Goal: Communication & Community: Answer question/provide support

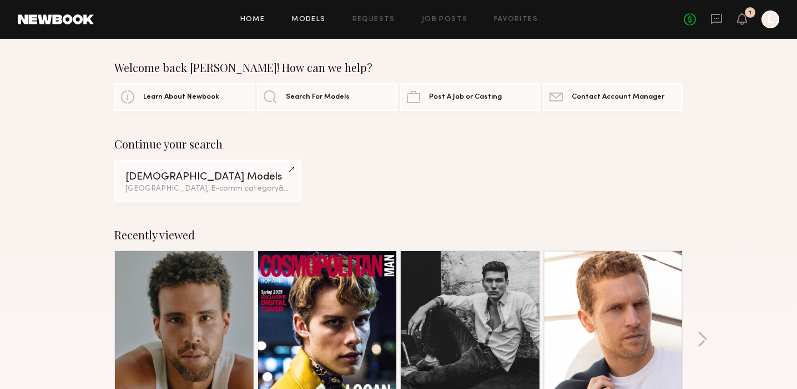
click at [325, 20] on link "Models" at bounding box center [308, 19] width 34 height 7
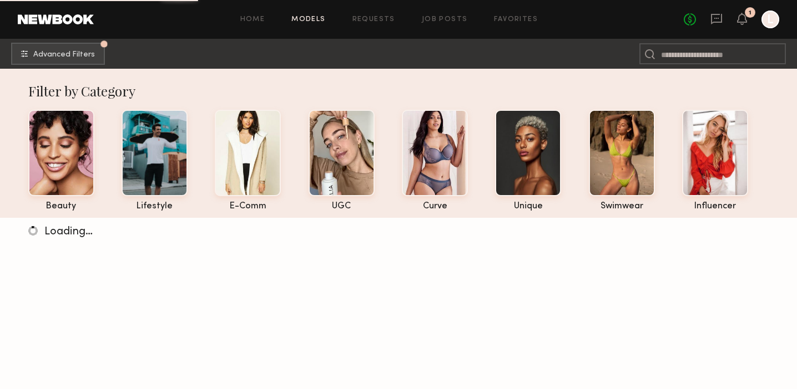
click at [382, 26] on div "Home Models Requests Job Posts Favorites Sign Out No fees up to $5,000 1 L" at bounding box center [436, 20] width 685 height 18
click at [380, 13] on div "Home Models Requests Job Posts Favorites Sign Out No fees up to $5,000 1 L" at bounding box center [436, 20] width 685 height 18
click at [747, 19] on div "No fees up to $5,000 1 L" at bounding box center [731, 20] width 95 height 18
click at [741, 19] on icon at bounding box center [741, 18] width 9 height 8
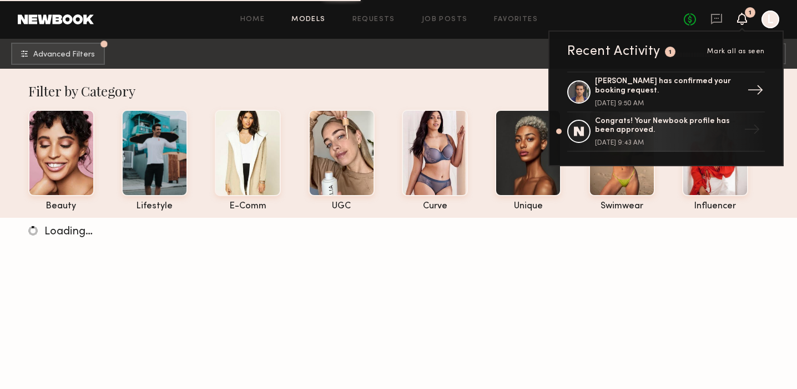
click at [649, 84] on div "[PERSON_NAME] has confirmed your booking request." at bounding box center [667, 86] width 144 height 19
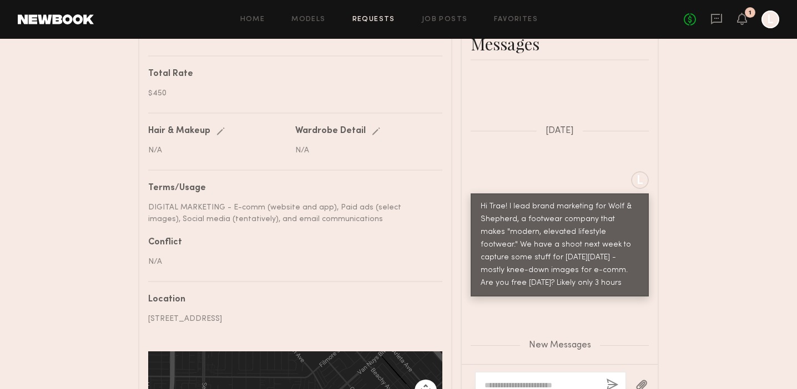
scroll to position [532, 0]
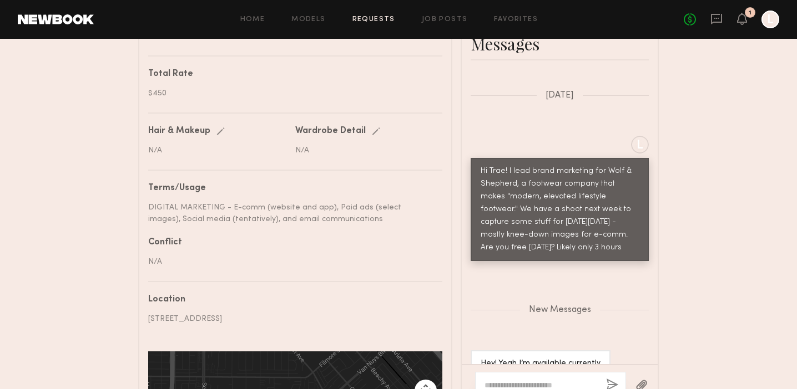
click at [538, 378] on div at bounding box center [550, 385] width 151 height 27
click at [533, 378] on div at bounding box center [550, 385] width 151 height 27
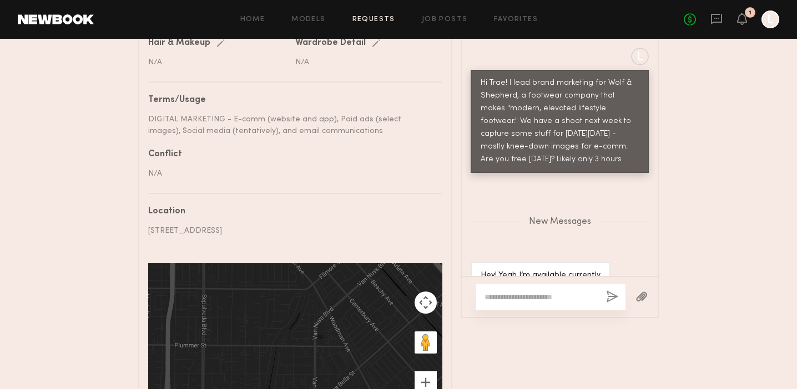
scroll to position [649, 0]
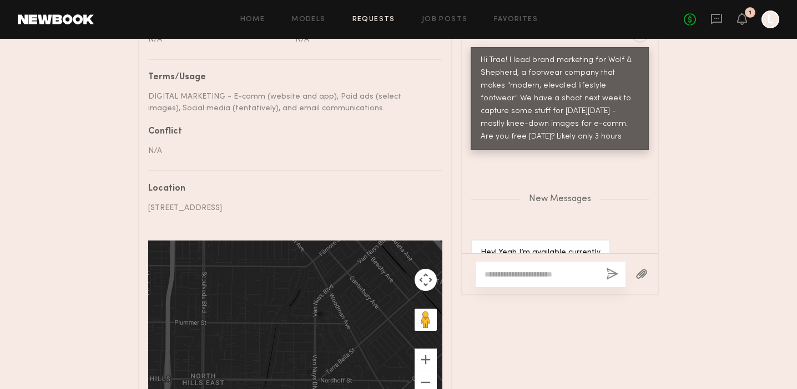
click at [513, 277] on textarea at bounding box center [540, 274] width 113 height 11
click at [646, 274] on button "button" at bounding box center [641, 275] width 12 height 14
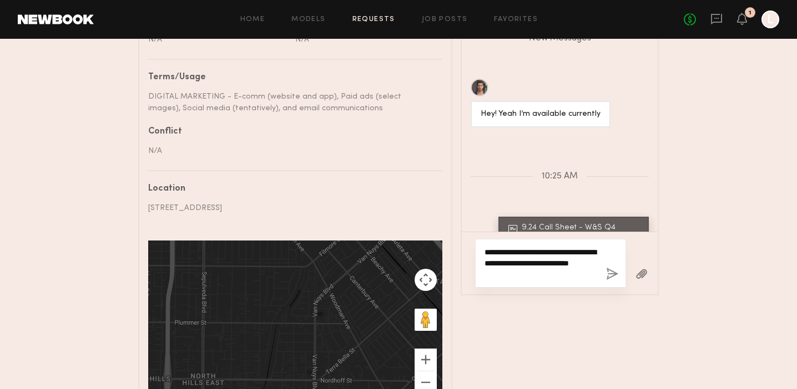
click at [556, 272] on textarea "**********" at bounding box center [540, 263] width 113 height 33
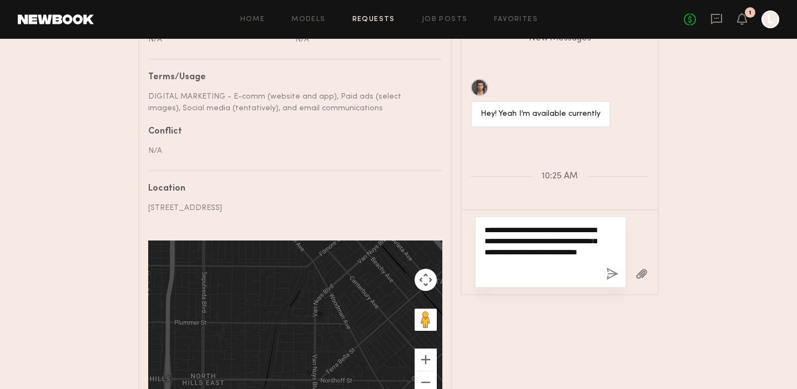
type textarea "**********"
click at [604, 268] on div "**********" at bounding box center [550, 252] width 151 height 71
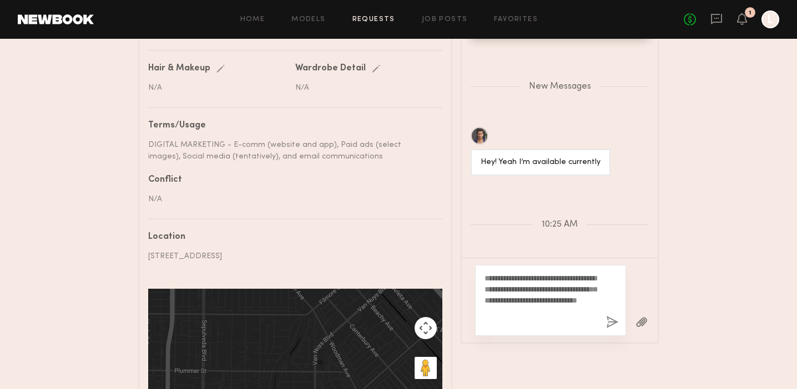
scroll to position [621, 0]
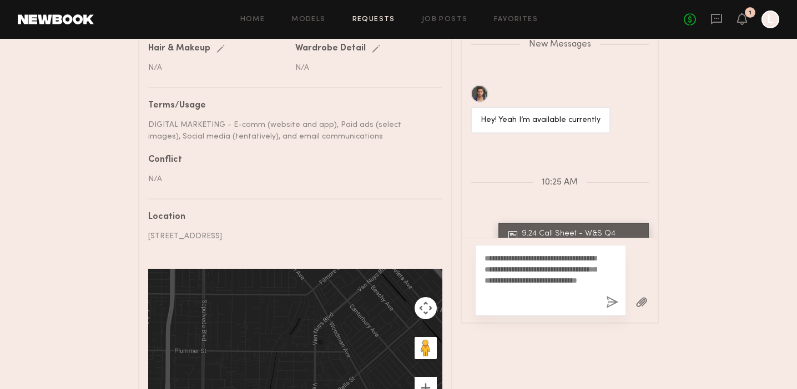
click at [609, 300] on button "button" at bounding box center [612, 303] width 12 height 14
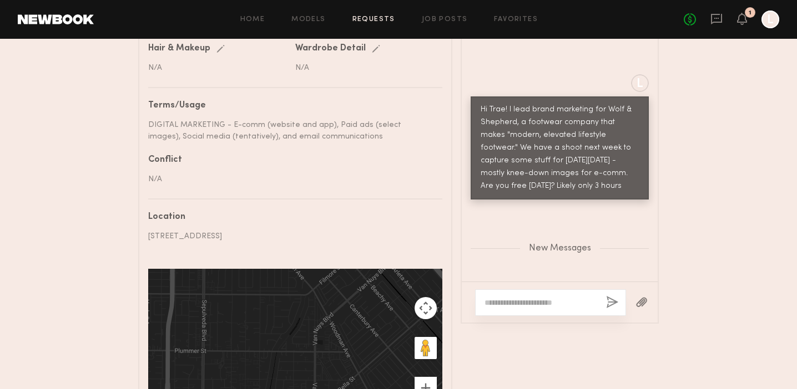
scroll to position [284, 0]
